Goal: Find specific page/section

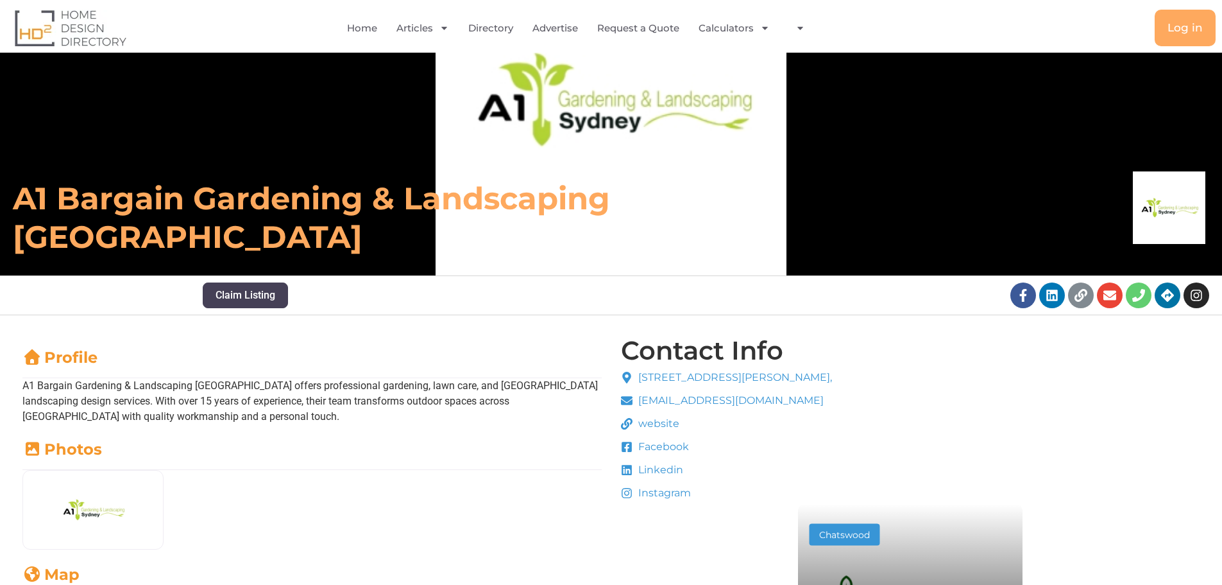
drag, startPoint x: 300, startPoint y: 235, endPoint x: 179, endPoint y: 234, distance: 121.3
click at [301, 235] on h6 "A1 Bargain Gardening & Landscaping [GEOGRAPHIC_DATA]" at bounding box center [431, 217] width 837 height 77
click at [116, 220] on h6 "A1 Bargain Gardening & Landscaping [GEOGRAPHIC_DATA]" at bounding box center [431, 217] width 837 height 77
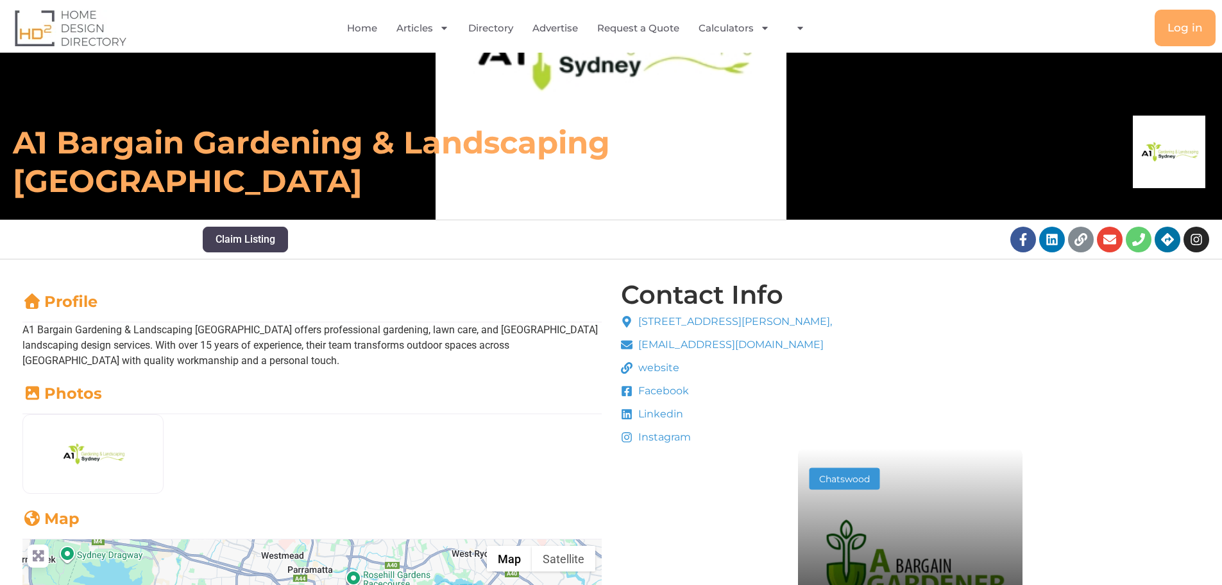
scroll to position [321, 0]
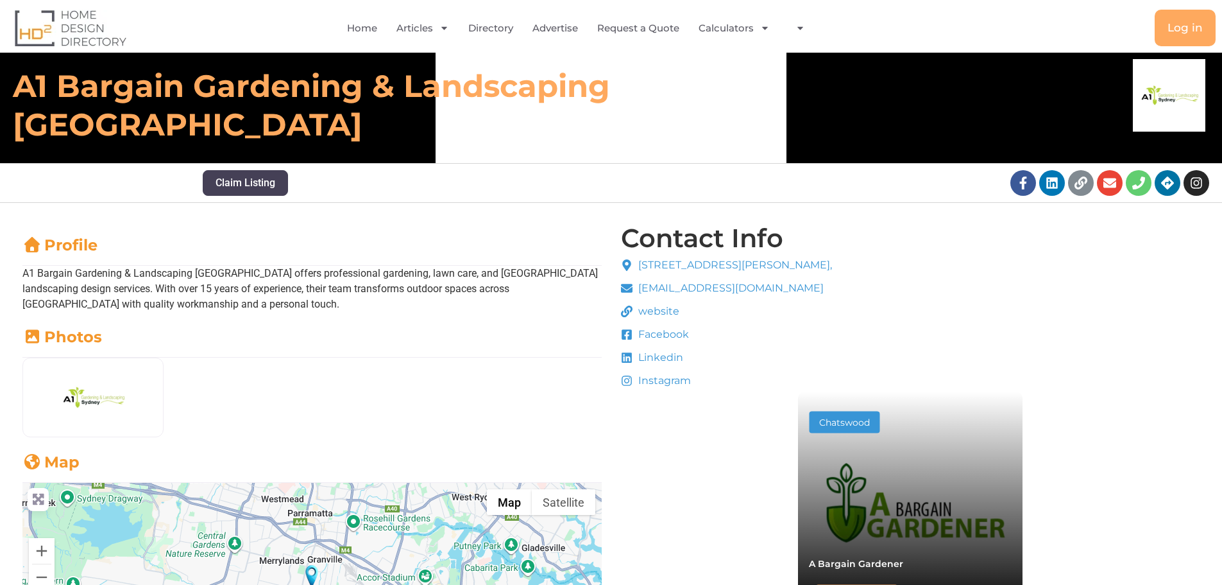
scroll to position [257, 0]
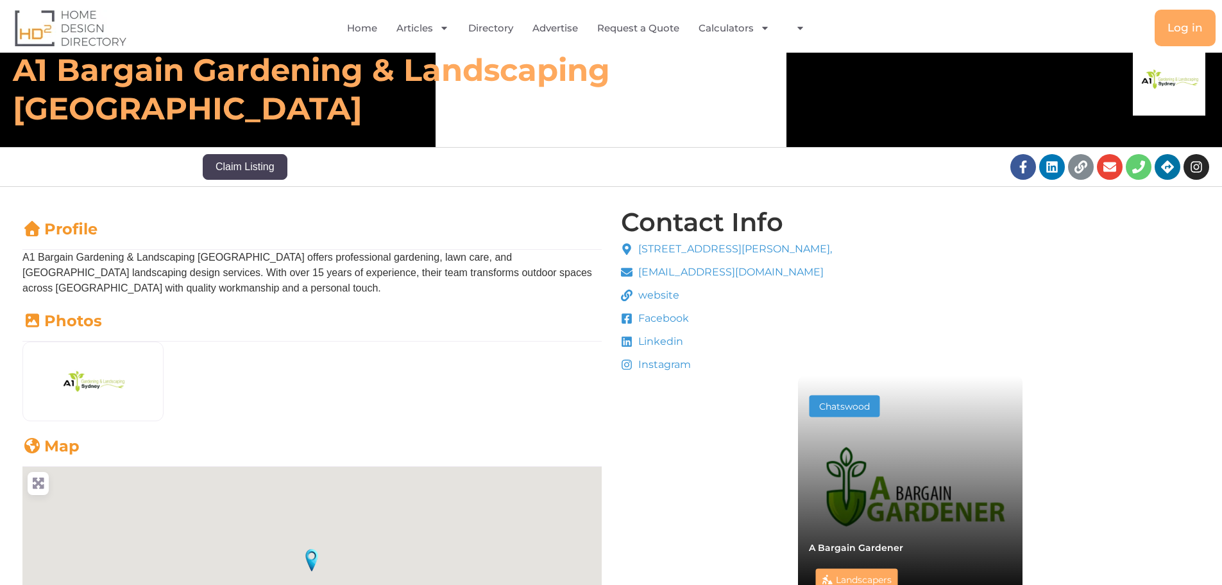
scroll to position [257, 0]
